Goal: Task Accomplishment & Management: Use online tool/utility

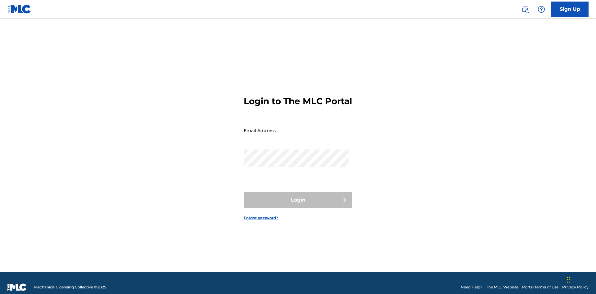
scroll to position [8, 0]
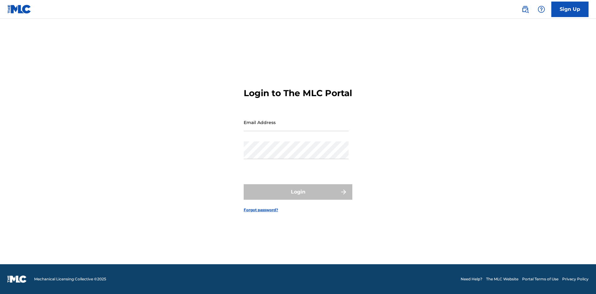
click at [296, 127] on input "Email Address" at bounding box center [296, 123] width 105 height 18
type input "[EMAIL_ADDRESS][DOMAIN_NAME]"
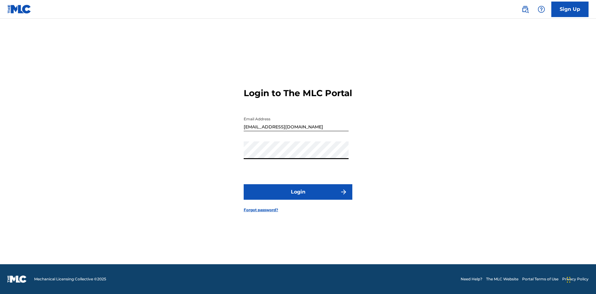
click at [298, 197] on button "Login" at bounding box center [298, 192] width 109 height 16
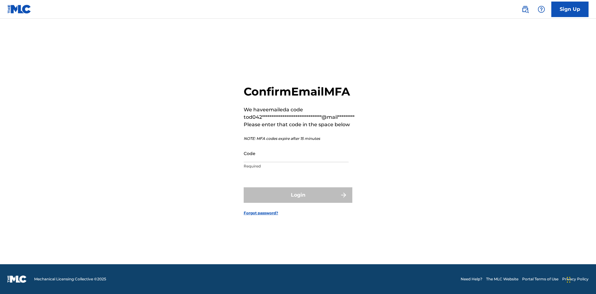
click at [296, 153] on input "Code" at bounding box center [296, 154] width 105 height 18
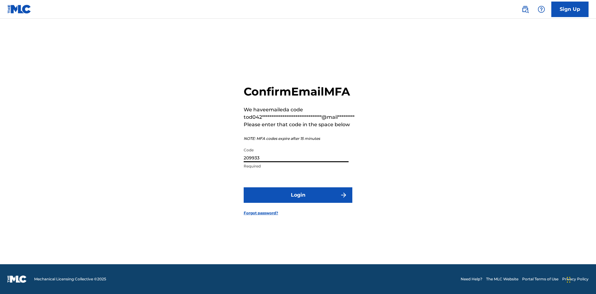
type input "209933"
click at [298, 195] on button "Login" at bounding box center [298, 195] width 109 height 16
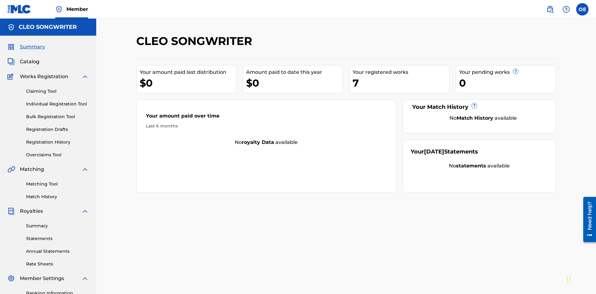
click at [57, 152] on link "Overclaims Tool" at bounding box center [57, 155] width 63 height 7
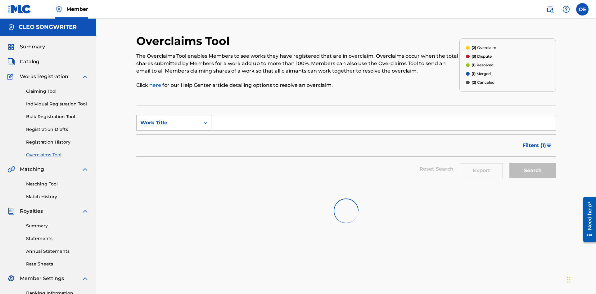
click at [168, 119] on div "Work Title" at bounding box center [168, 122] width 56 height 7
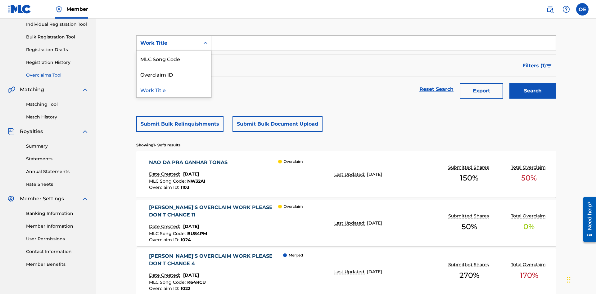
click at [174, 59] on div "MLC Song Code" at bounding box center [173, 59] width 74 height 16
click at [383, 45] on input "Search Form" at bounding box center [383, 43] width 344 height 15
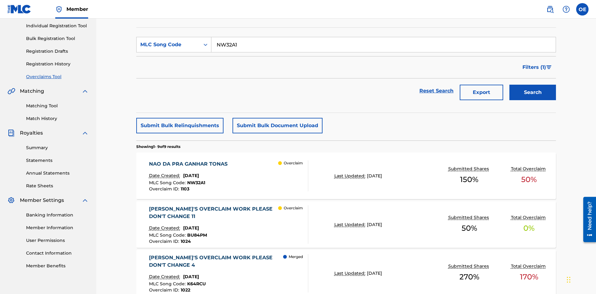
type input "NW32A1"
click at [532, 85] on button "Search" at bounding box center [532, 93] width 47 height 16
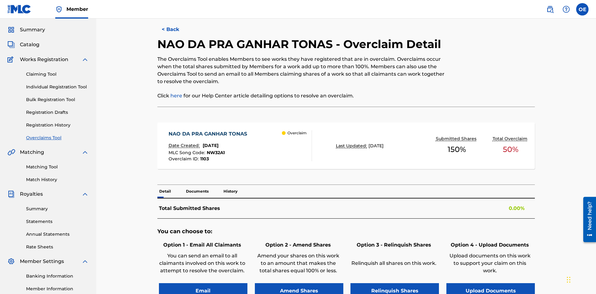
click at [203, 283] on button "Email" at bounding box center [203, 291] width 88 height 16
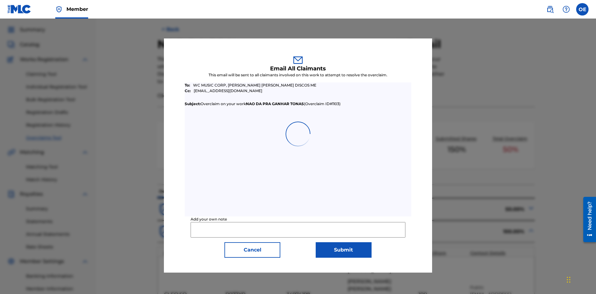
scroll to position [242, 0]
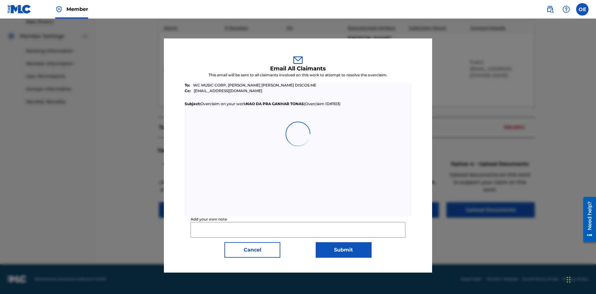
click at [298, 230] on input "Add your own note" at bounding box center [297, 230] width 214 height 16
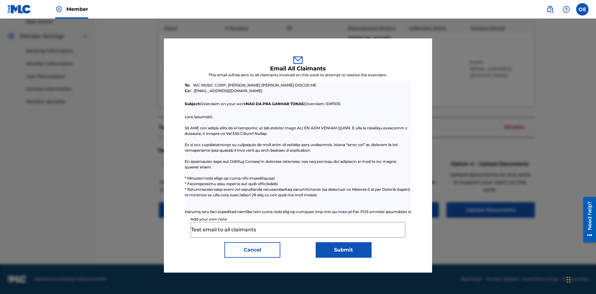
type input "Test email to all claimants"
click at [343, 250] on button "Submit" at bounding box center [343, 250] width 56 height 16
